Goal: Find specific page/section

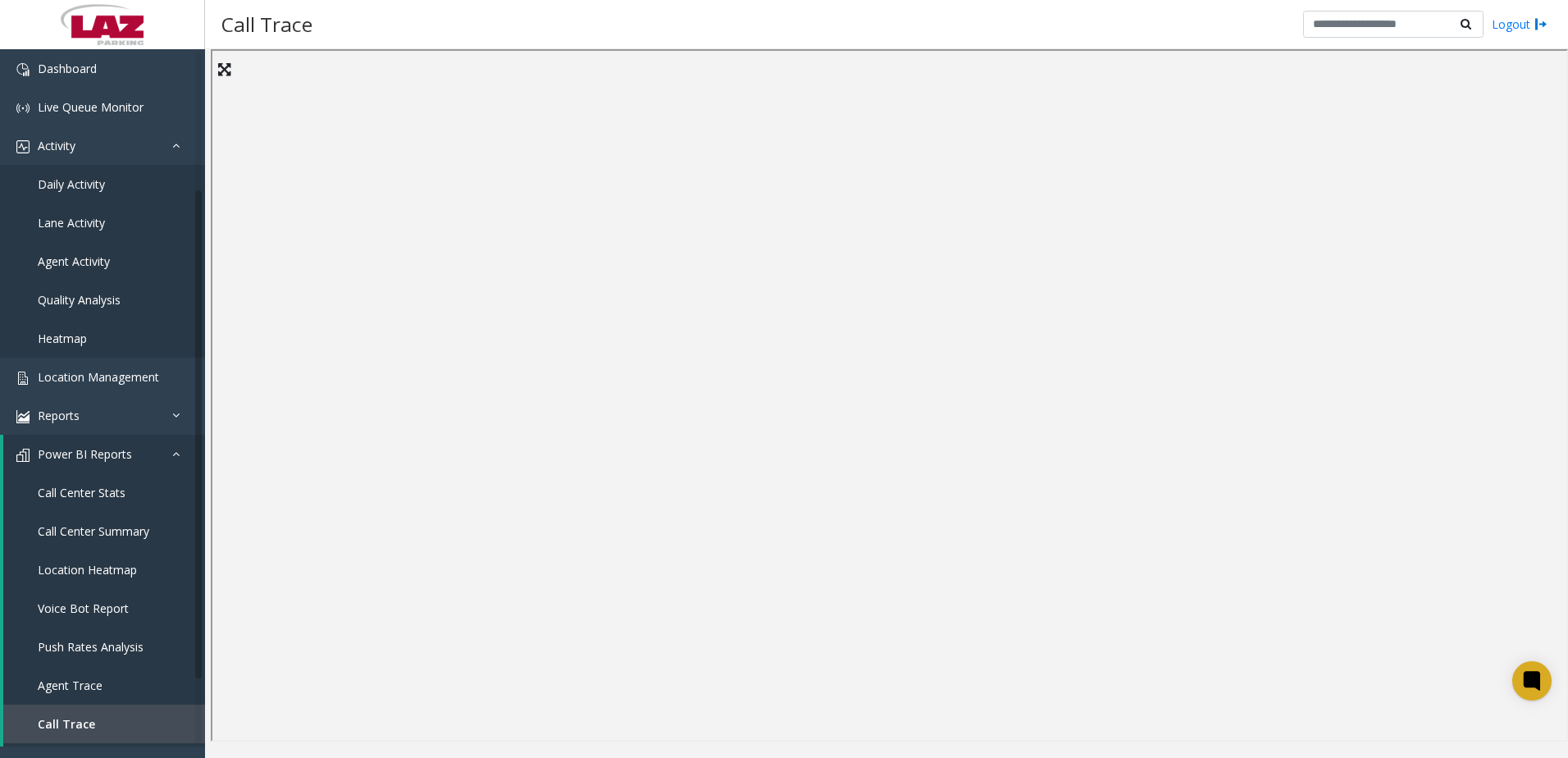
scroll to position [164, 0]
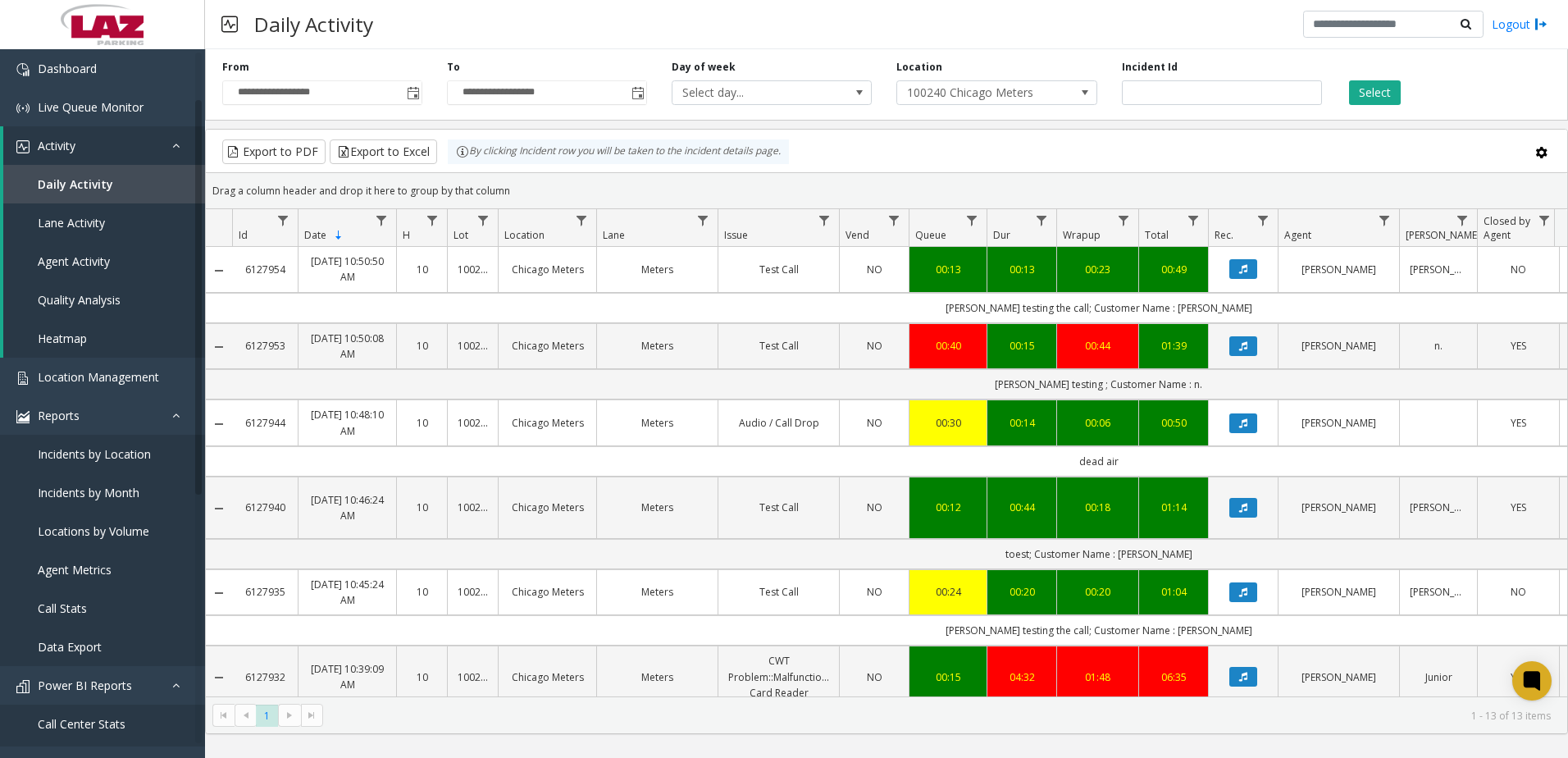
scroll to position [82, 0]
